Goal: Task Accomplishment & Management: Complete application form

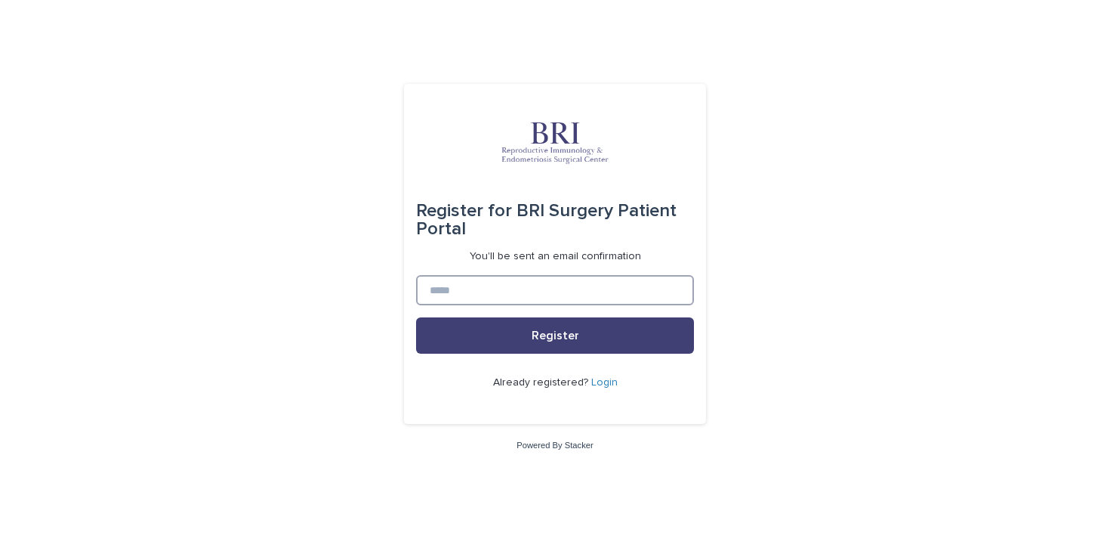
click at [515, 295] on input at bounding box center [555, 290] width 278 height 30
type input "**********"
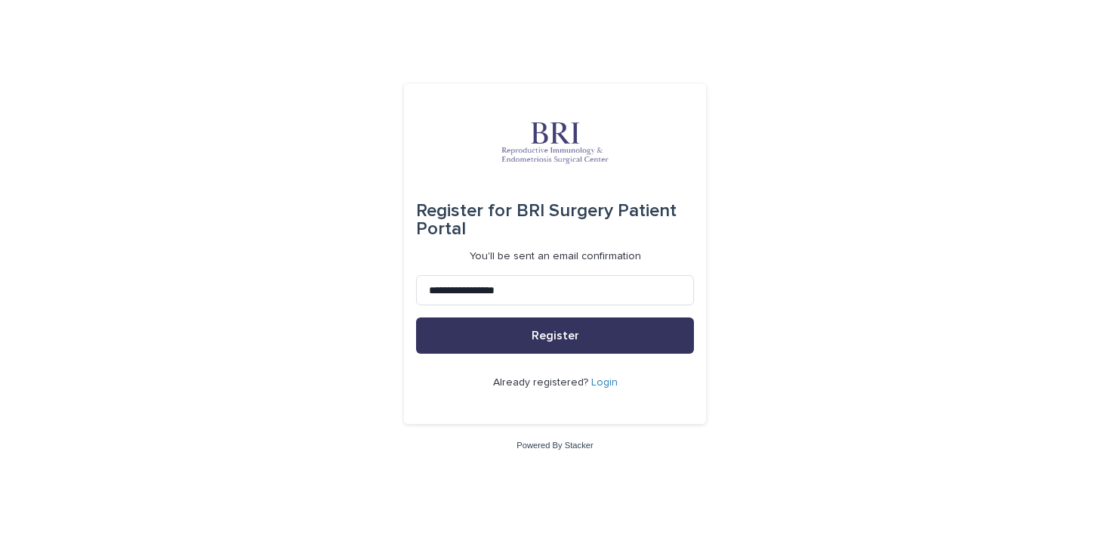
click at [517, 350] on button "Register" at bounding box center [555, 335] width 278 height 36
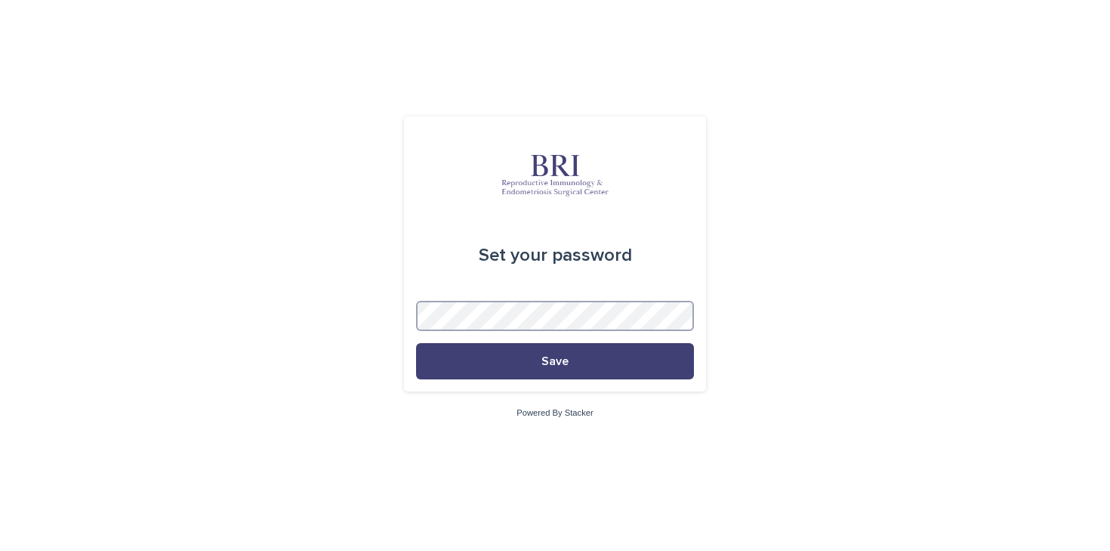
click at [356, 313] on div "Set your password Save Powered By Stacker" at bounding box center [555, 275] width 1110 height 551
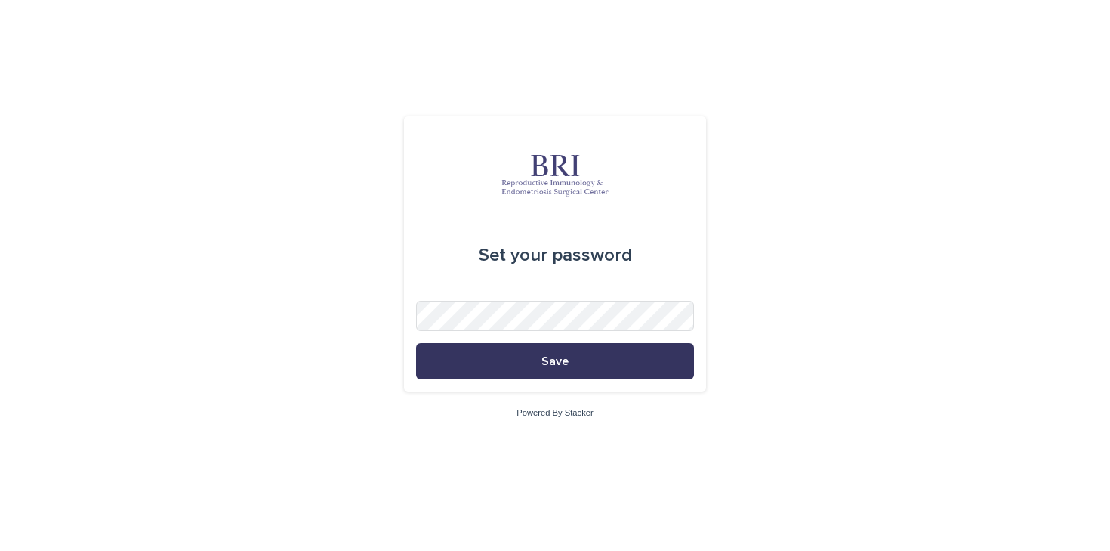
click at [424, 357] on button "Save" at bounding box center [555, 361] width 278 height 36
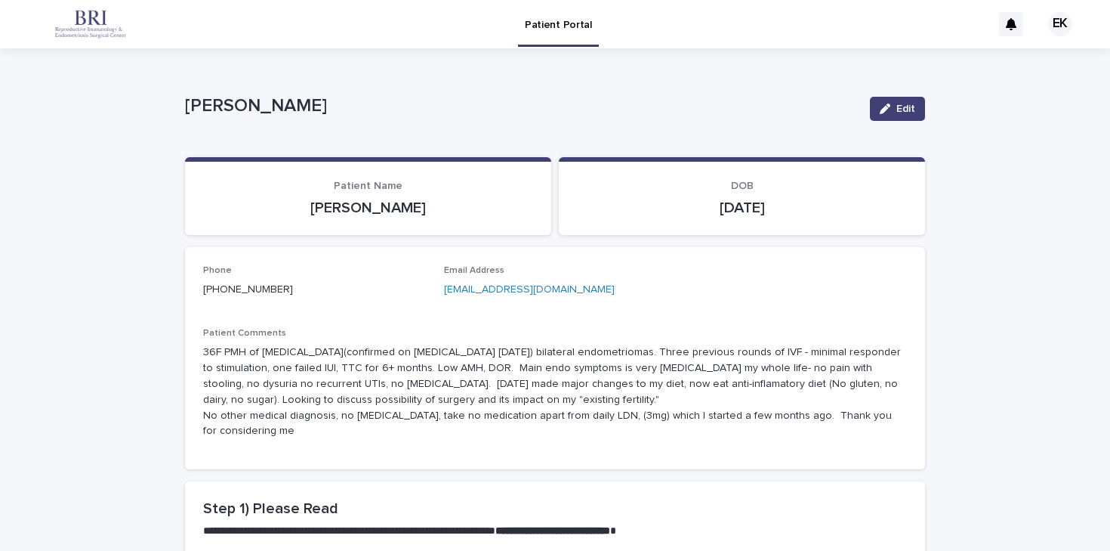
scroll to position [2, 0]
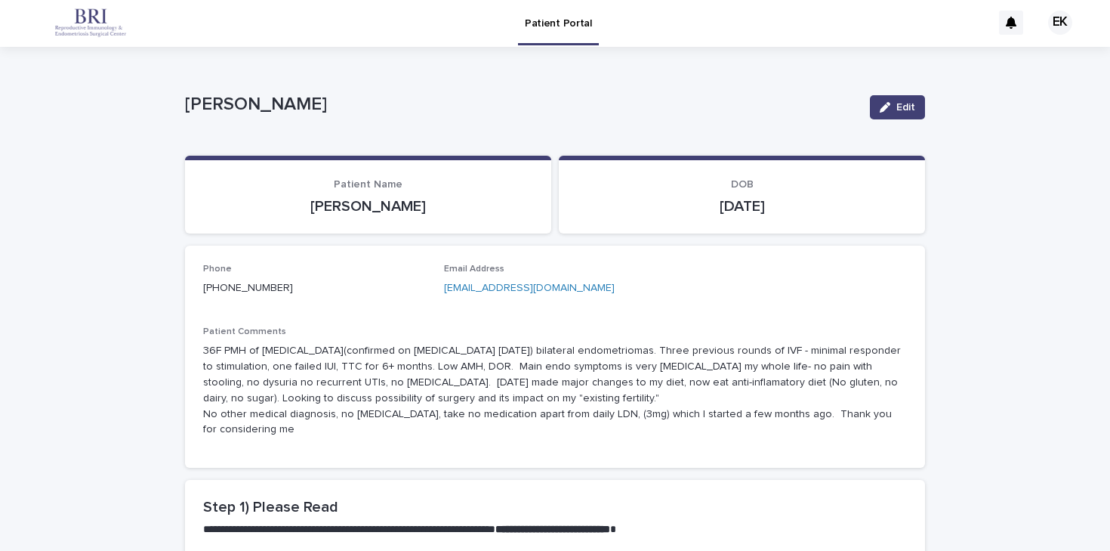
click at [899, 124] on div "Edit" at bounding box center [894, 107] width 61 height 60
click at [901, 103] on span "Edit" at bounding box center [906, 107] width 19 height 11
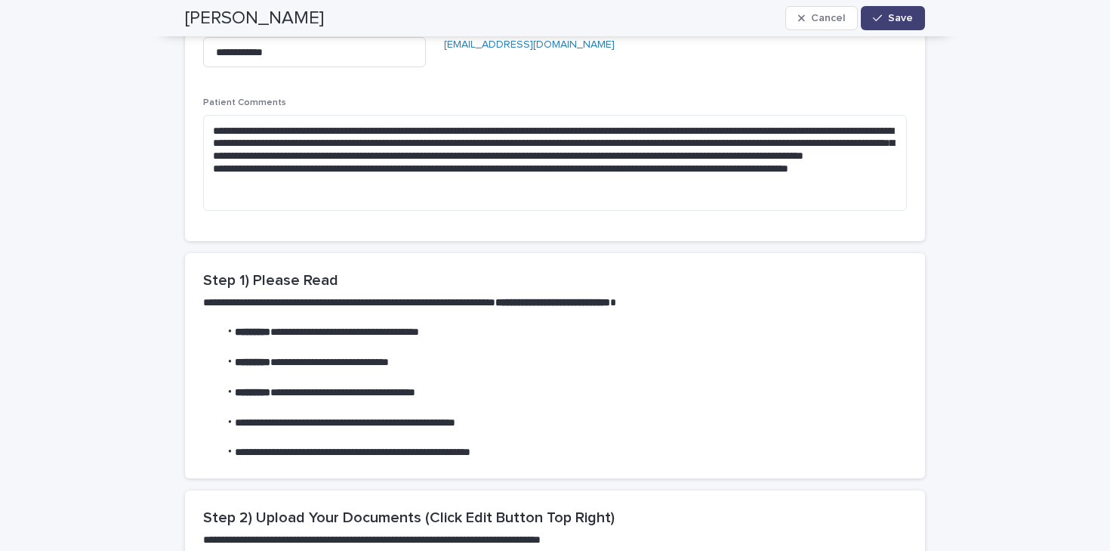
scroll to position [246, 0]
click at [839, 18] on span "Cancel" at bounding box center [828, 18] width 34 height 11
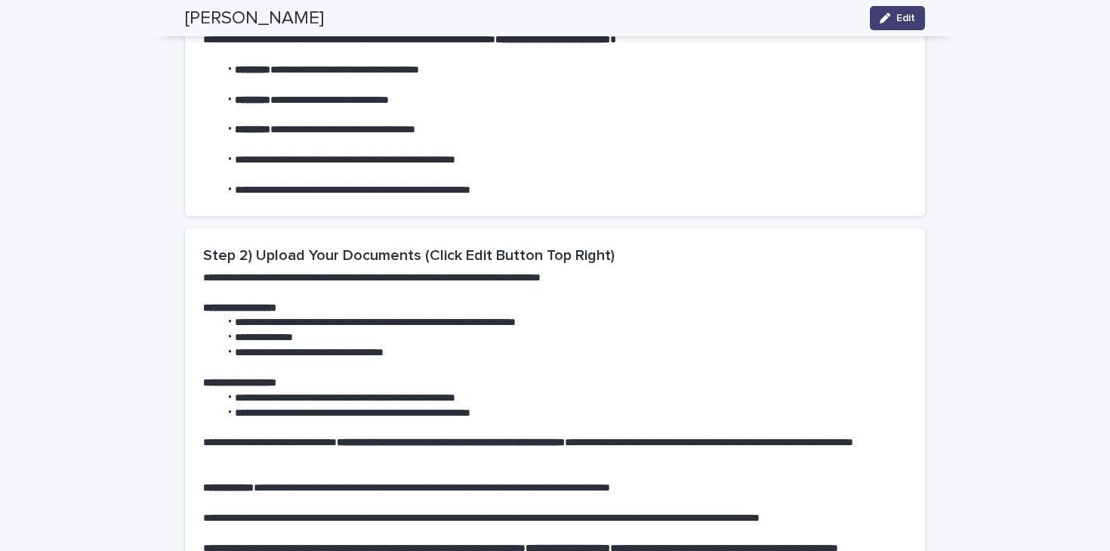
scroll to position [493, 0]
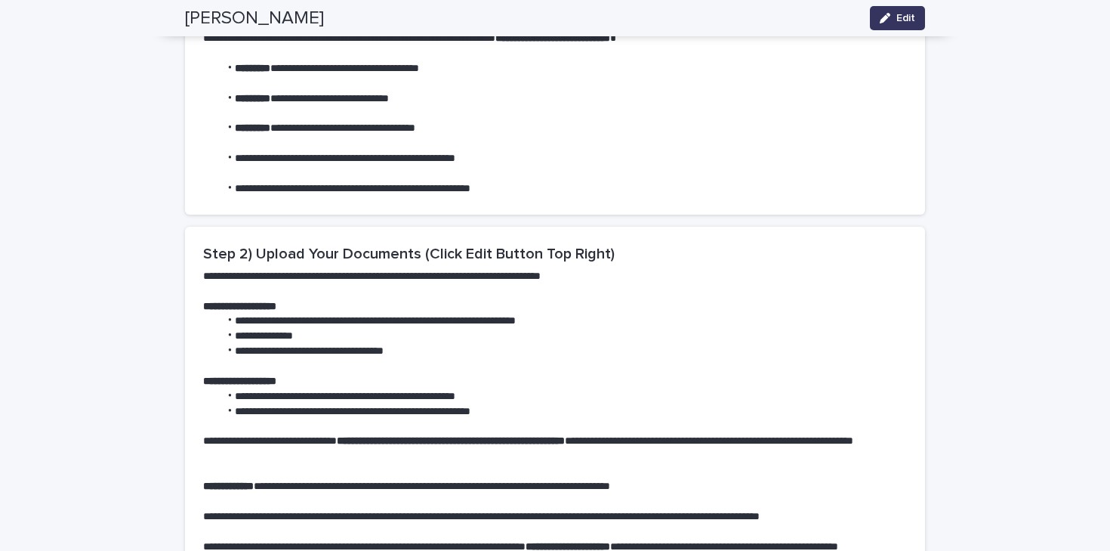
click at [897, 20] on button "Edit" at bounding box center [897, 18] width 55 height 24
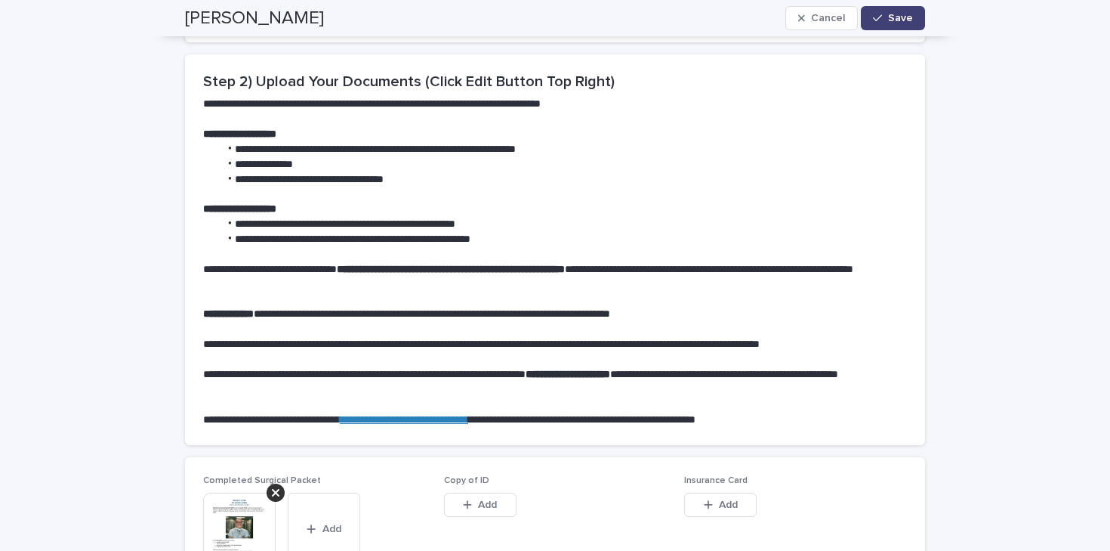
scroll to position [817, 0]
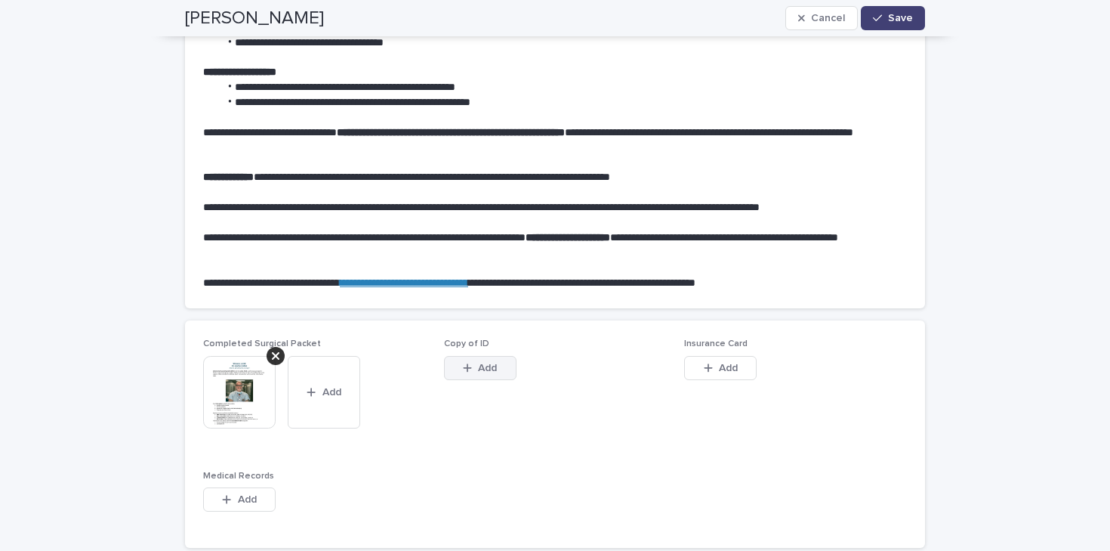
click at [488, 363] on span "Add" at bounding box center [487, 368] width 19 height 11
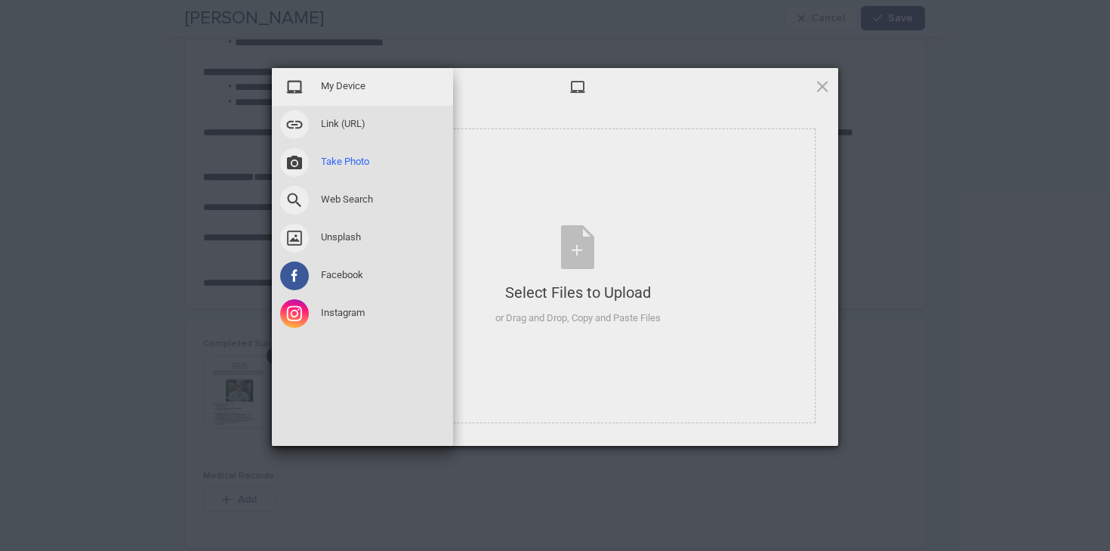
click at [300, 162] on span at bounding box center [294, 162] width 29 height 29
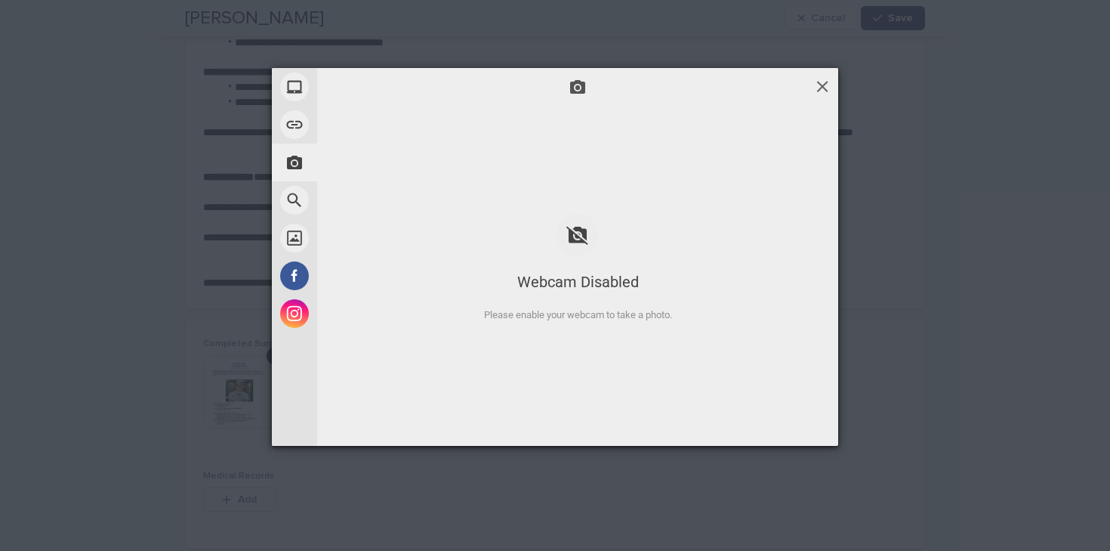
click at [829, 90] on span at bounding box center [822, 86] width 17 height 17
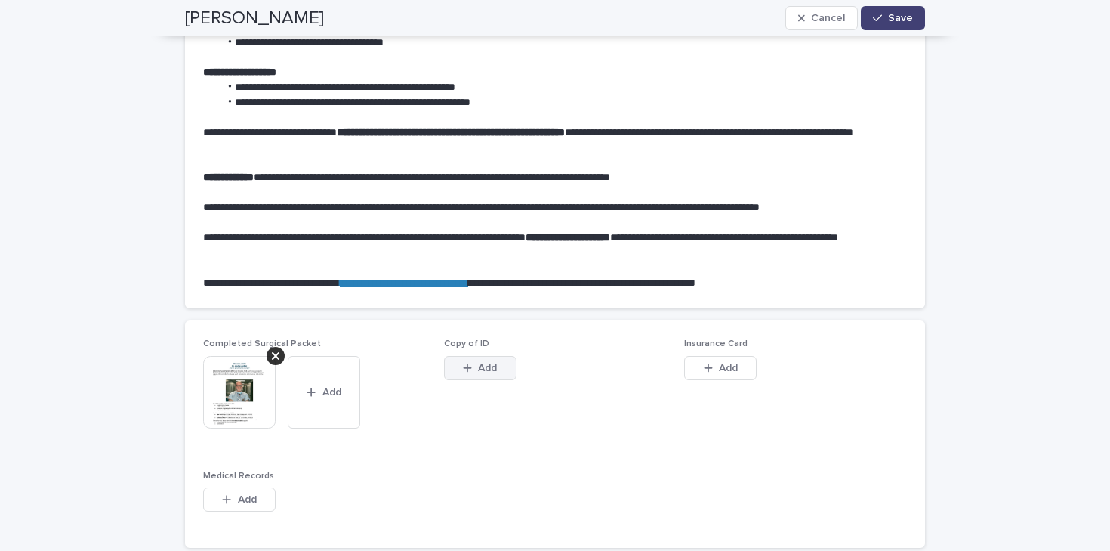
click at [507, 372] on button "Add" at bounding box center [480, 368] width 73 height 24
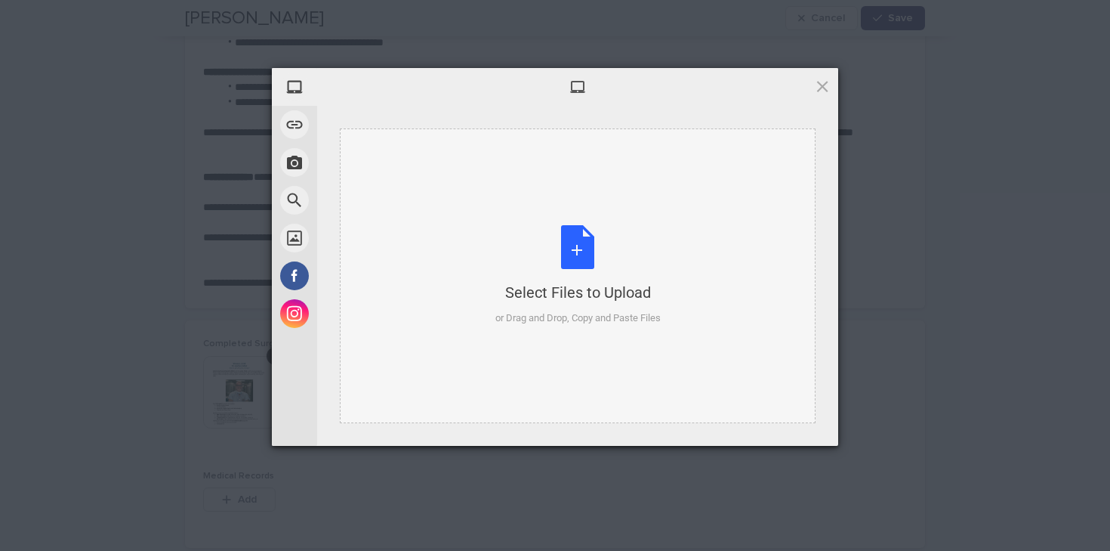
click at [571, 275] on div "Select Files to Upload or Drag and Drop, Copy and Paste Files" at bounding box center [578, 275] width 165 height 100
click at [569, 259] on div "Select Files to Upload or Drag and Drop, Copy and Paste Files" at bounding box center [578, 275] width 165 height 100
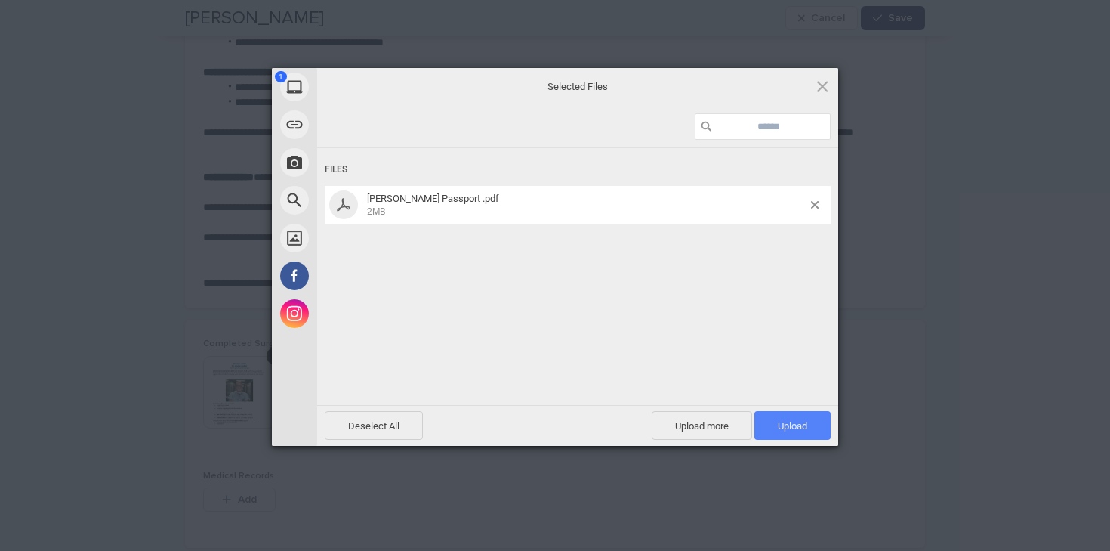
click at [785, 421] on span "Upload 1" at bounding box center [792, 425] width 29 height 11
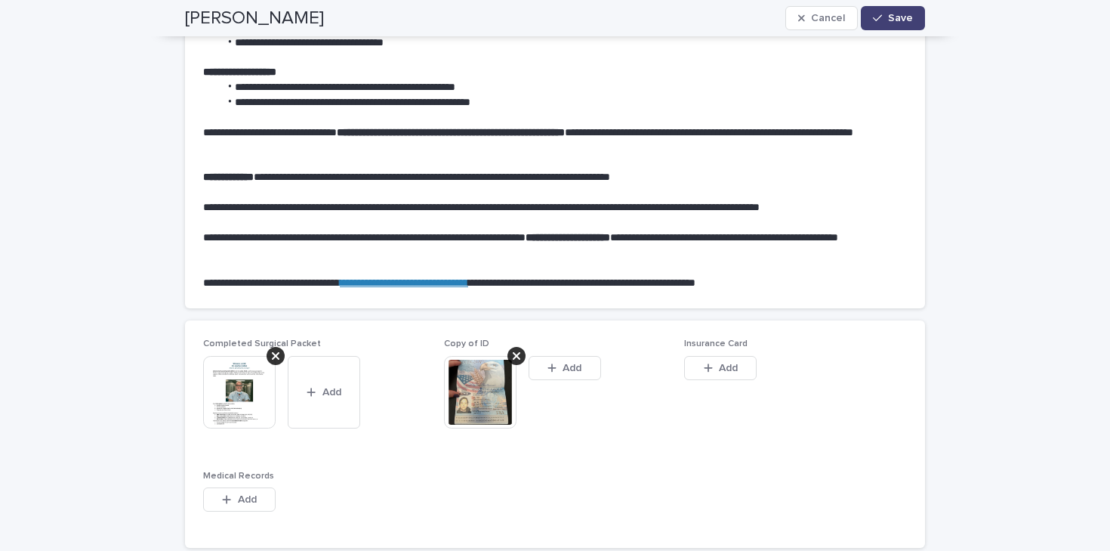
type textarea "**********"
click at [714, 366] on div "button" at bounding box center [711, 368] width 15 height 11
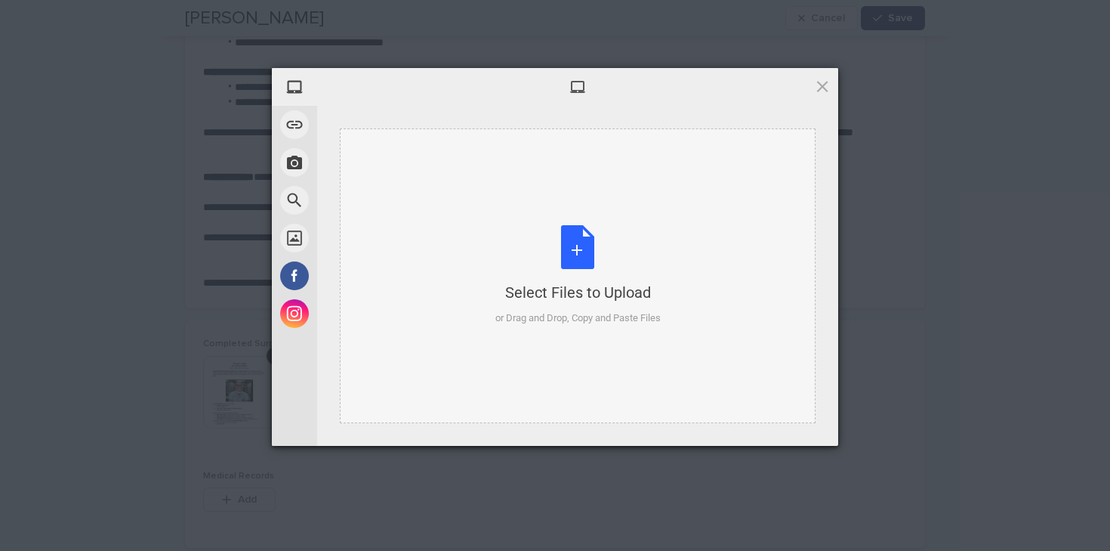
click at [528, 270] on div "Select Files to Upload or Drag and Drop, Copy and Paste Files" at bounding box center [578, 275] width 165 height 100
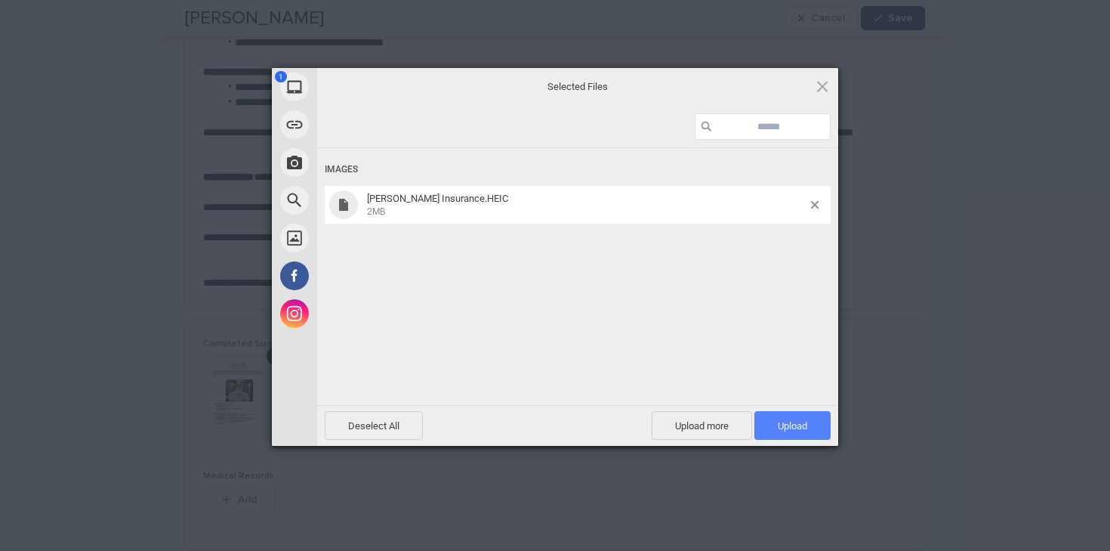
click at [787, 414] on span "Upload 1" at bounding box center [793, 425] width 76 height 29
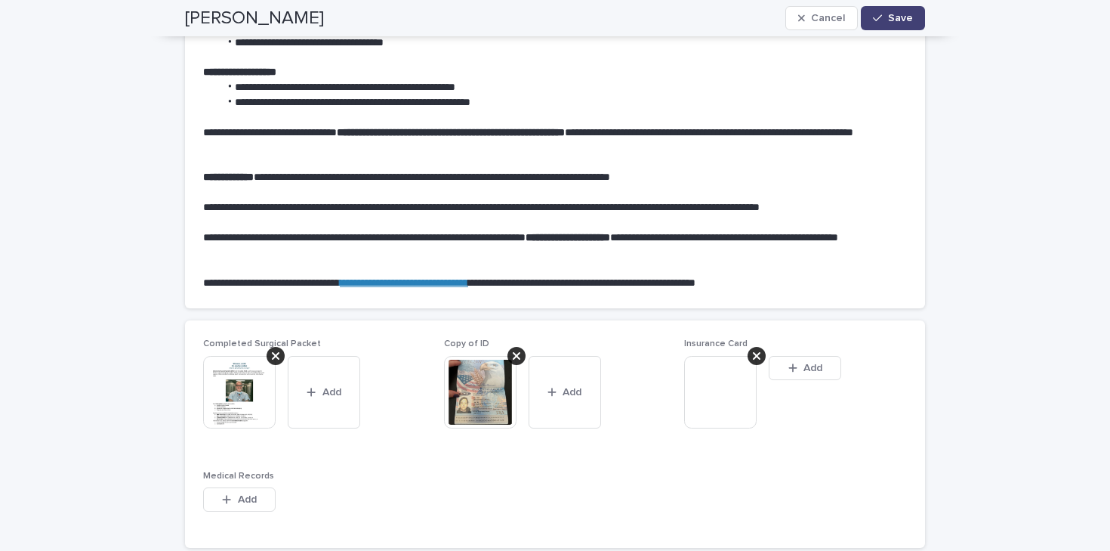
type textarea "**********"
click at [680, 485] on div "Completed Surgical Packet This file cannot be opened Download File Add Copy of …" at bounding box center [555, 433] width 704 height 191
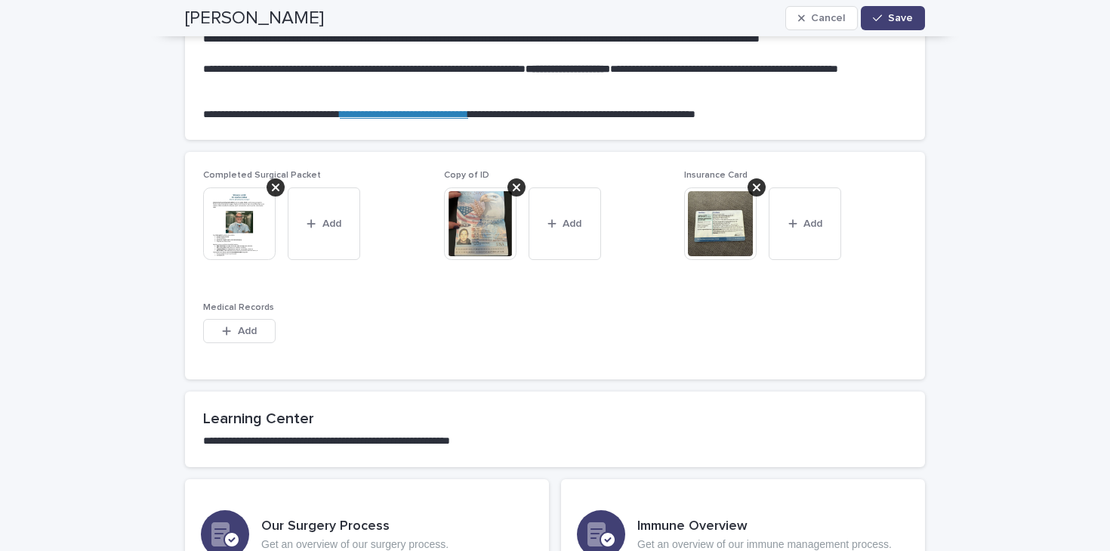
scroll to position [999, 0]
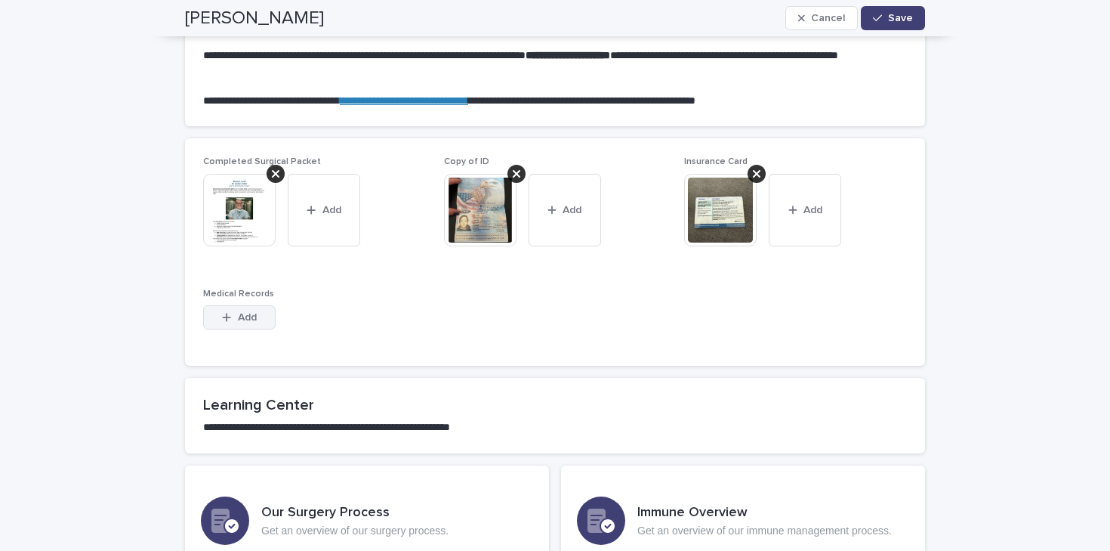
click at [255, 325] on button "Add" at bounding box center [239, 317] width 73 height 24
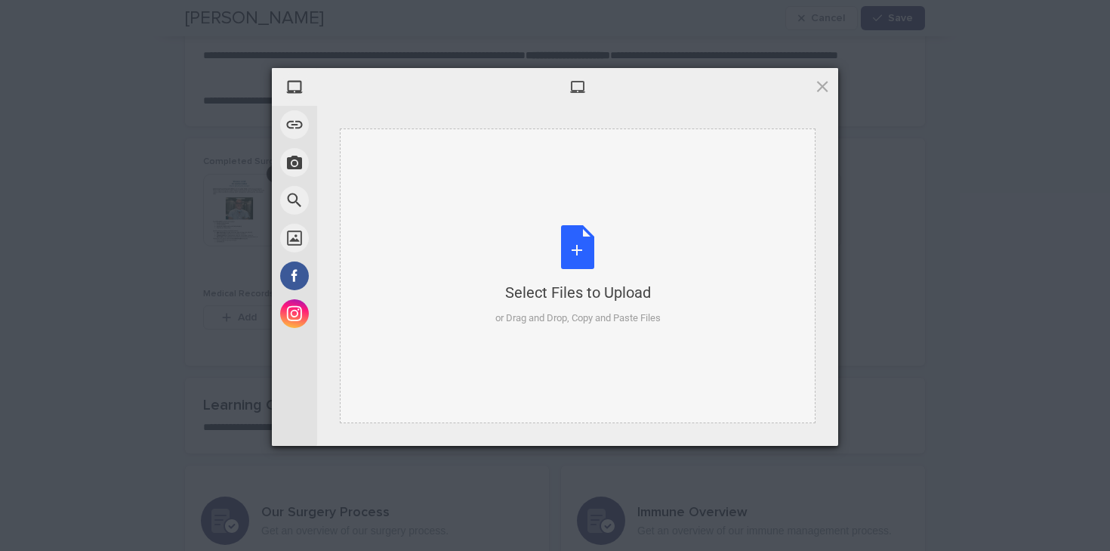
click at [552, 237] on div "Select Files to Upload or Drag and Drop, Copy and Paste Files" at bounding box center [578, 275] width 165 height 100
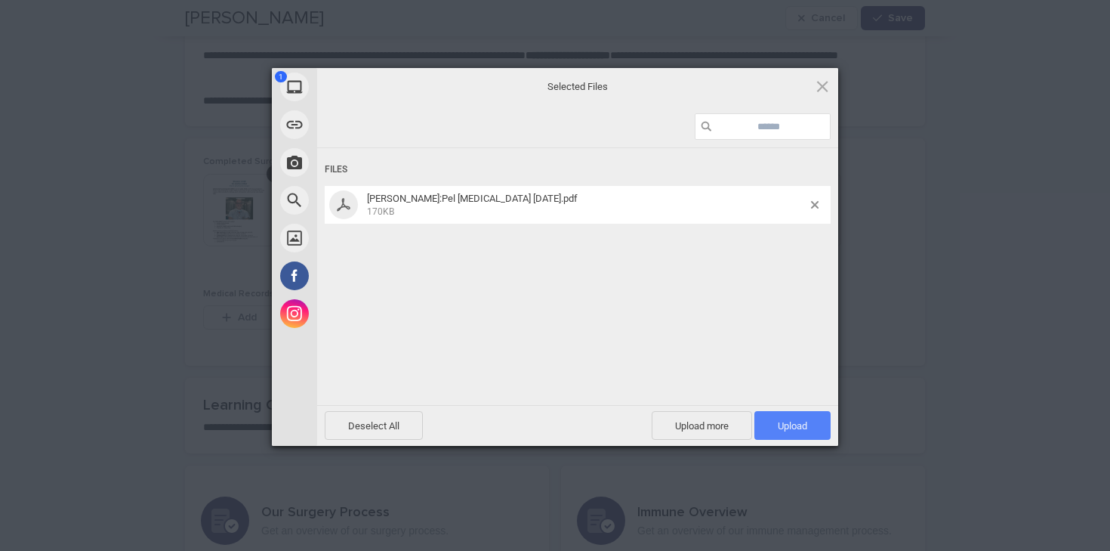
click at [787, 423] on span "Upload 1" at bounding box center [792, 425] width 29 height 11
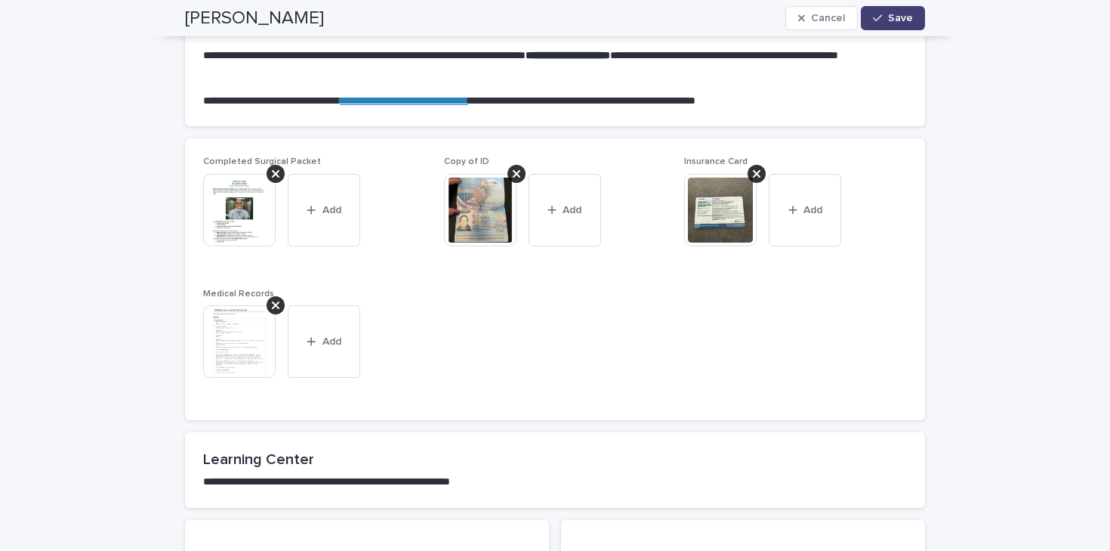
click at [737, 215] on img at bounding box center [720, 210] width 73 height 73
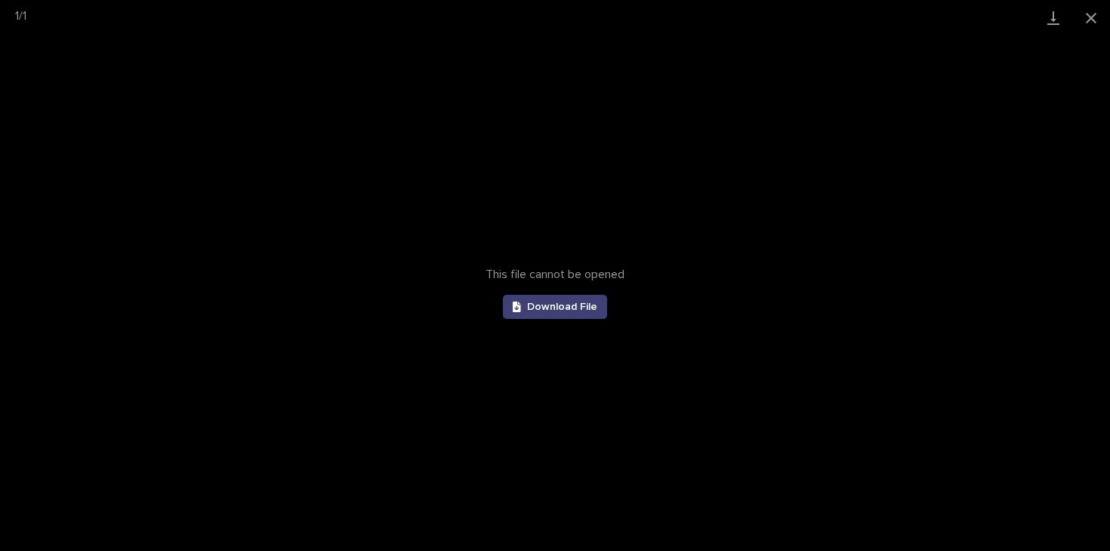
click at [619, 344] on div "This file cannot be opened Download File" at bounding box center [555, 293] width 1110 height 515
click at [1098, 26] on button "Close gallery" at bounding box center [1092, 18] width 38 height 36
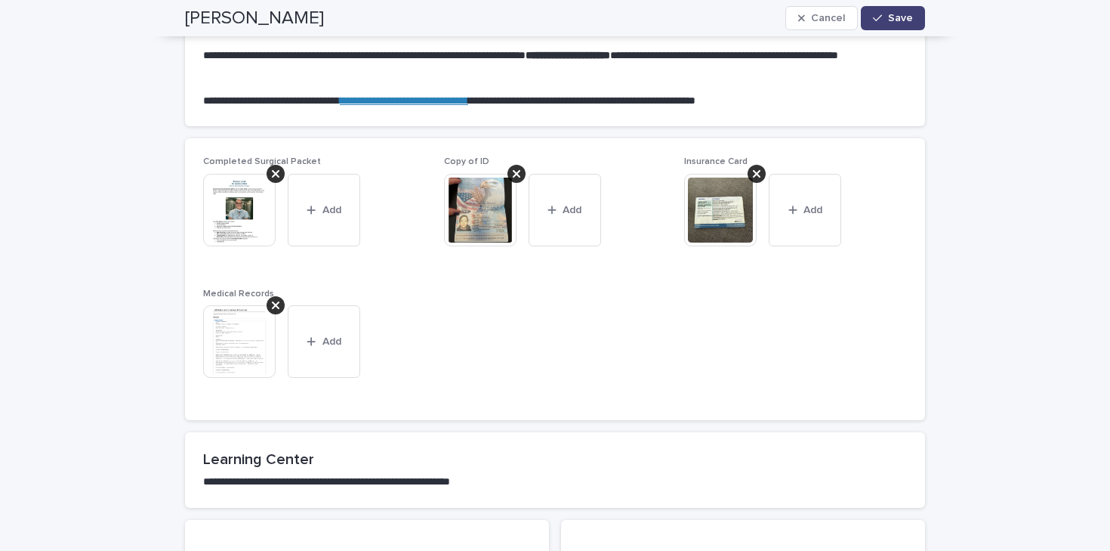
click at [489, 207] on img at bounding box center [480, 210] width 73 height 73
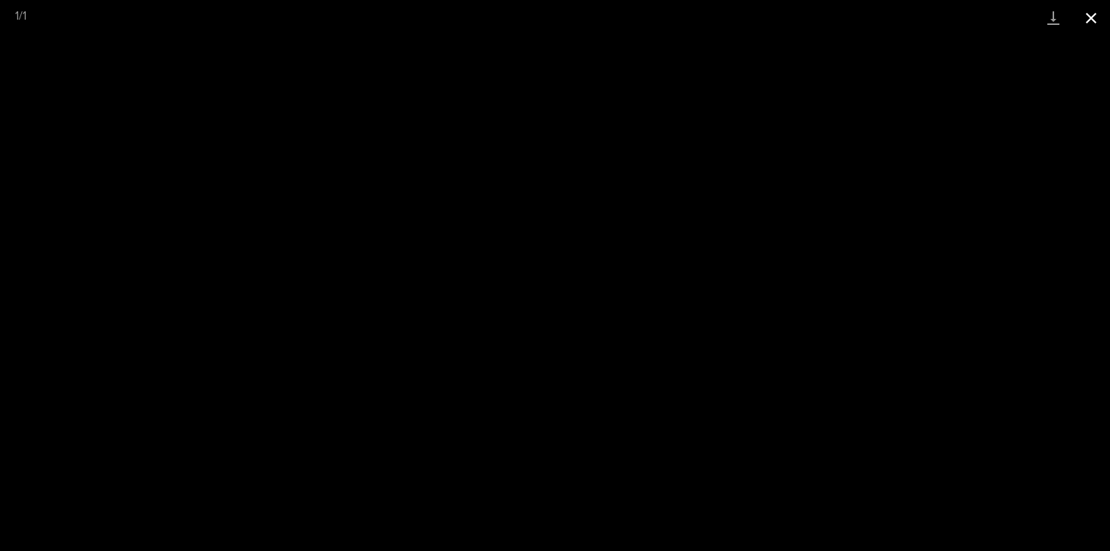
click at [1092, 32] on button "Close gallery" at bounding box center [1092, 18] width 38 height 36
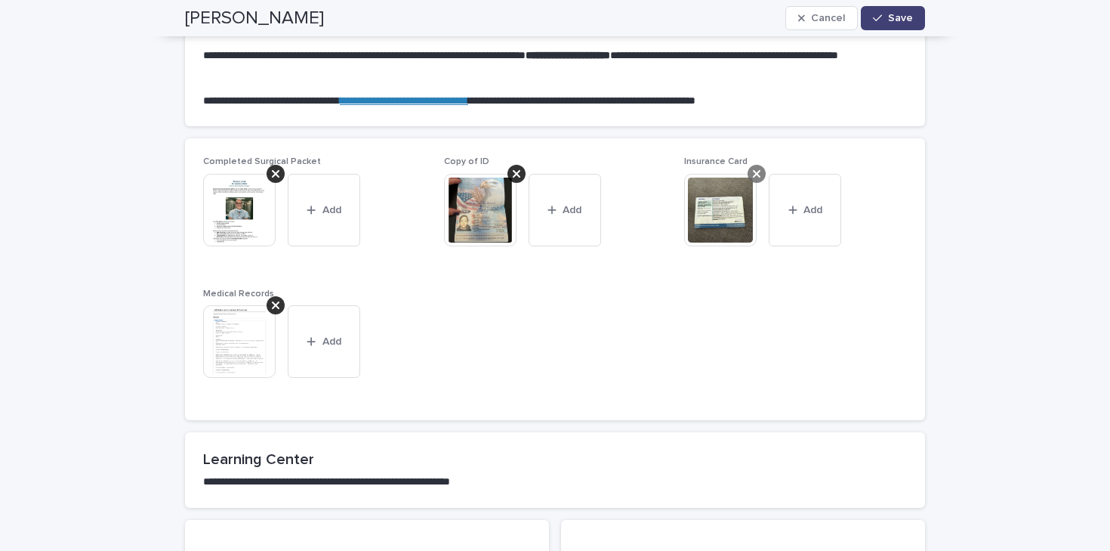
click at [761, 171] on div at bounding box center [757, 174] width 18 height 18
type textarea "**********"
click at [714, 202] on div "Add" at bounding box center [720, 189] width 73 height 30
click at [720, 184] on span "Add" at bounding box center [728, 186] width 19 height 11
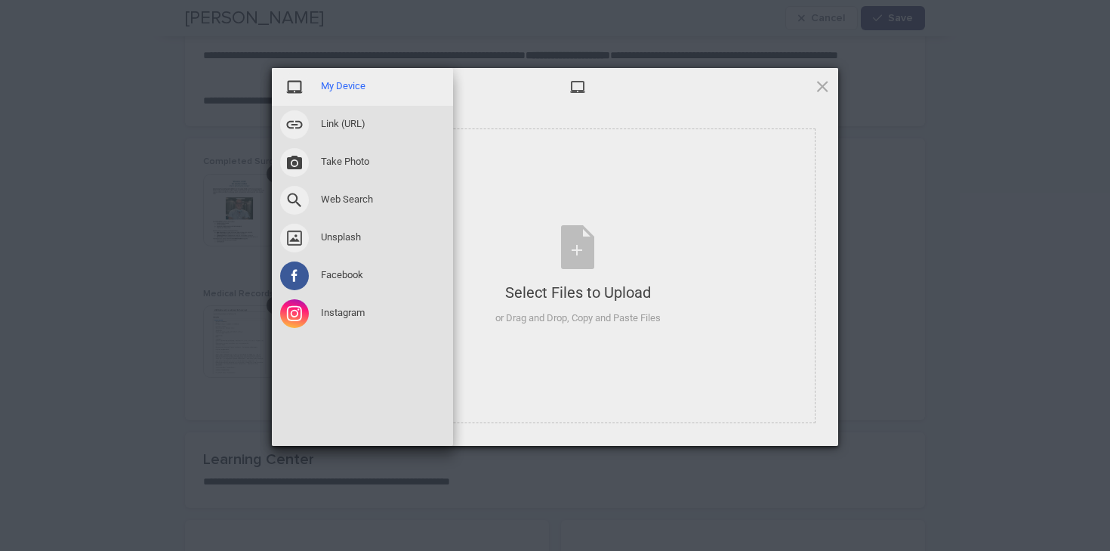
click at [344, 94] on div "My Device" at bounding box center [362, 87] width 181 height 38
click at [389, 85] on div "My Device" at bounding box center [362, 87] width 181 height 38
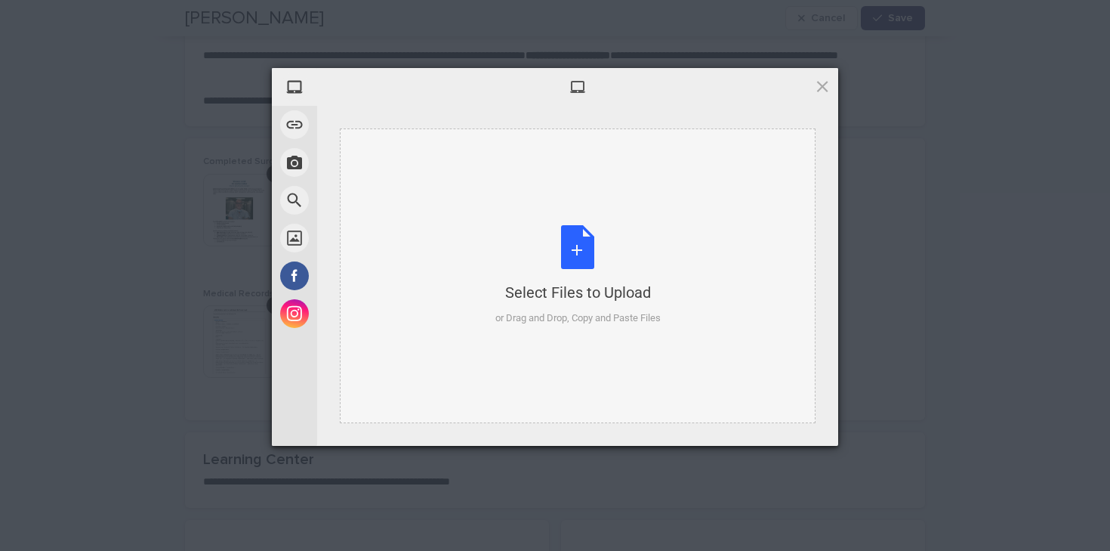
click at [586, 354] on div "Select Files to Upload or Drag and Drop, Copy and Paste Files" at bounding box center [578, 275] width 476 height 295
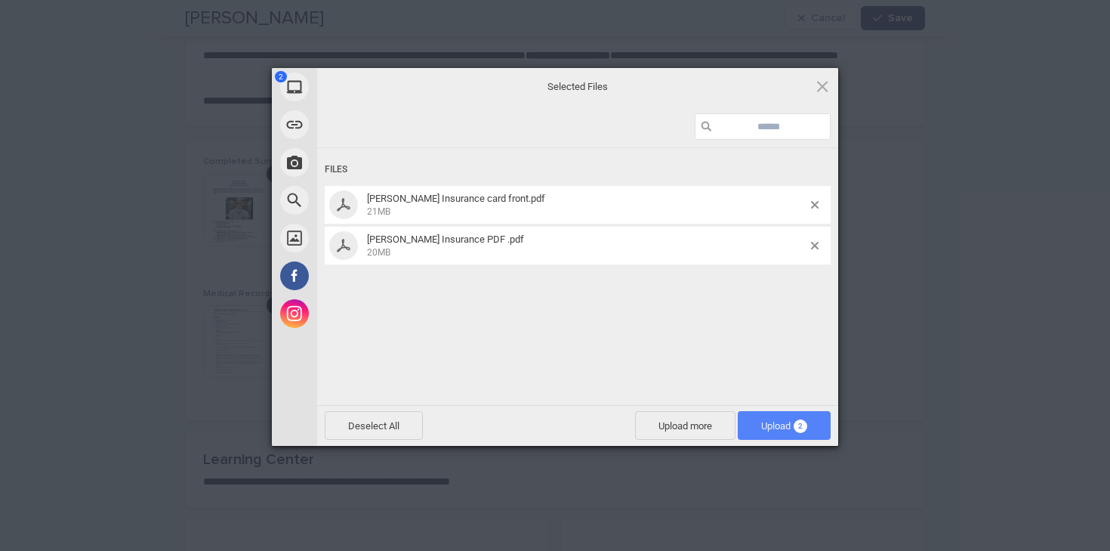
click at [761, 420] on span "Upload 2" at bounding box center [784, 425] width 46 height 11
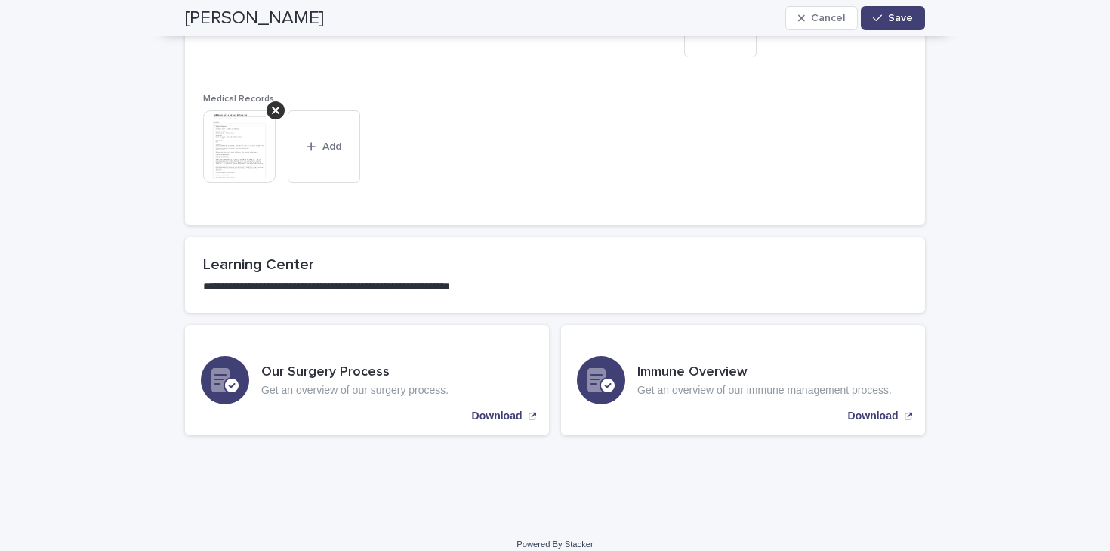
scroll to position [1288, 0]
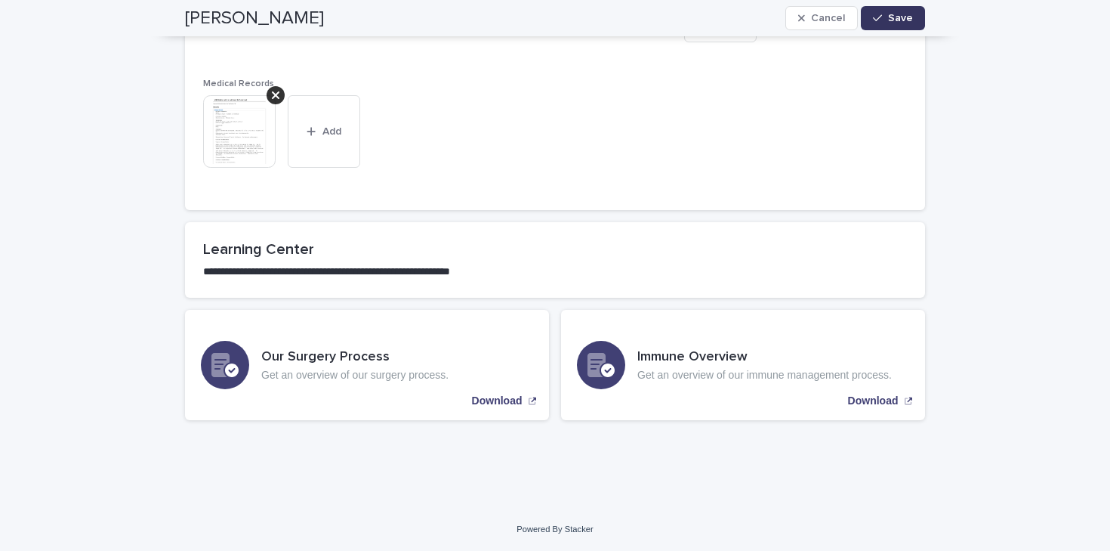
click at [907, 12] on button "Save" at bounding box center [893, 18] width 64 height 24
type textarea "**********"
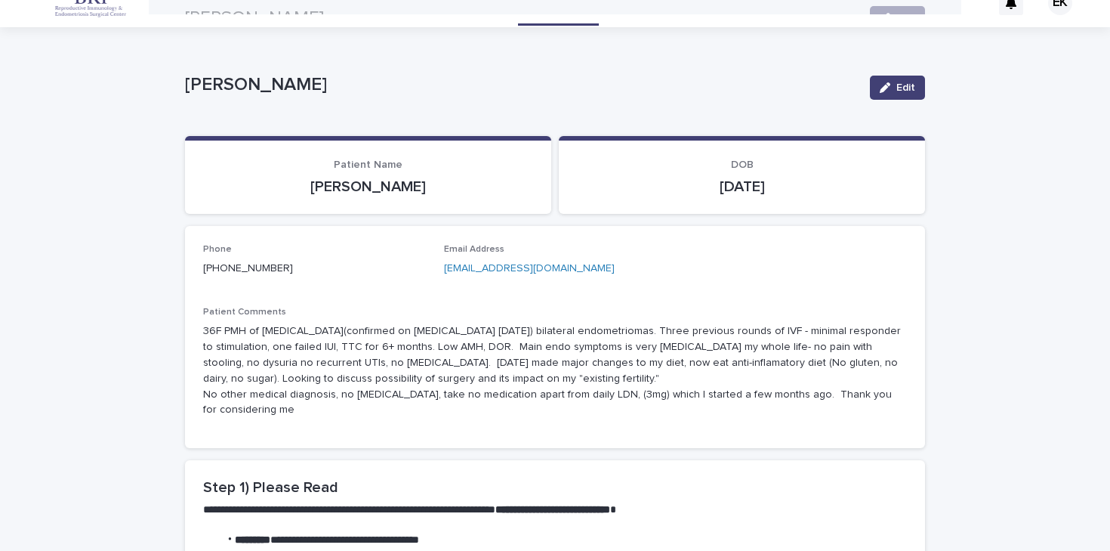
scroll to position [0, 0]
